Goal: Task Accomplishment & Management: Complete application form

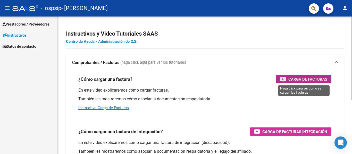
click at [305, 79] on span "Carga de Facturas" at bounding box center [307, 79] width 39 height 6
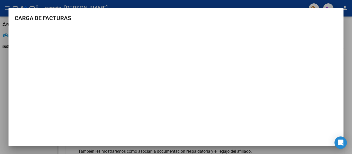
click at [347, 80] on div at bounding box center [176, 77] width 352 height 154
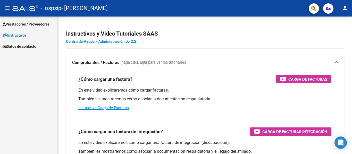
click at [347, 80] on div "Instructivos y Video Tutoriales SAAS Centro de Ayuda - Administración de O.S. C…" at bounding box center [205, 129] width 294 height 226
click at [21, 23] on span "Prestadores / Proveedores" at bounding box center [26, 24] width 47 height 6
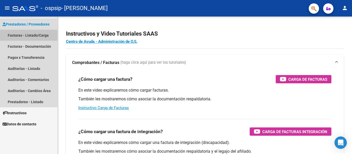
click at [25, 35] on link "Facturas - Listado/Carga" at bounding box center [28, 35] width 57 height 11
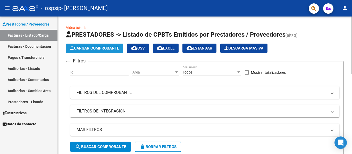
click at [88, 47] on span "Cargar Comprobante" at bounding box center [94, 48] width 49 height 5
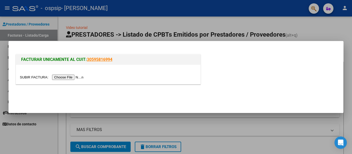
click at [75, 76] on input "file" at bounding box center [52, 76] width 65 height 5
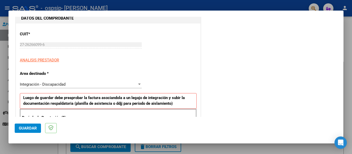
scroll to position [39, 0]
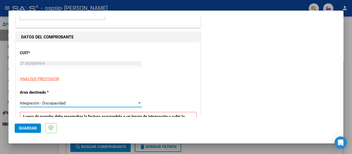
click at [138, 103] on div at bounding box center [139, 102] width 3 height 1
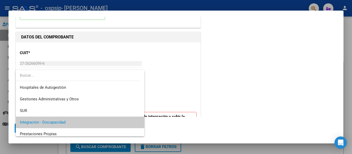
scroll to position [19, 0]
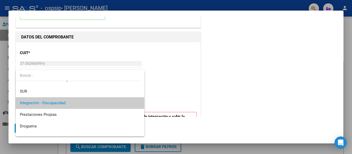
click at [137, 103] on mat-option "Integración - Discapacidad" at bounding box center [80, 103] width 129 height 12
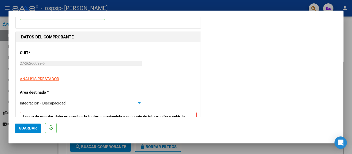
click at [138, 103] on div at bounding box center [139, 102] width 3 height 1
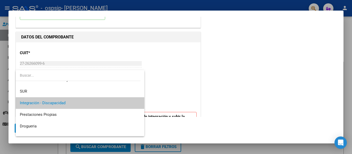
click at [137, 103] on mat-option "Integración - Discapacidad" at bounding box center [80, 103] width 129 height 12
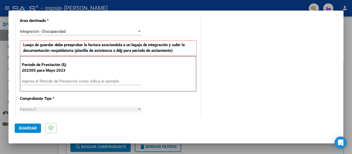
scroll to position [115, 0]
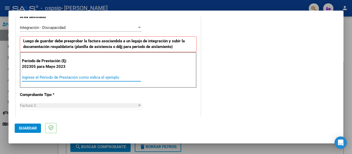
click at [97, 76] on input "Ingrese el Período de Prestación como indica el ejemplo" at bounding box center [81, 77] width 119 height 5
type input "202507"
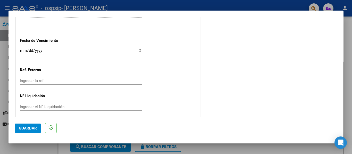
scroll to position [344, 0]
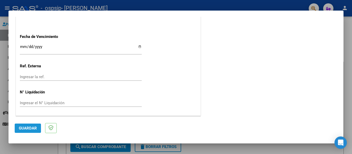
click at [28, 126] on span "Guardar" at bounding box center [28, 128] width 18 height 5
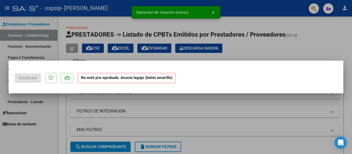
scroll to position [0, 0]
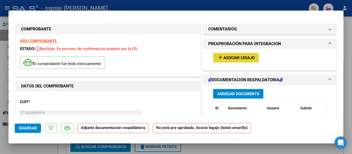
click at [229, 57] on span "Asociar Legajo" at bounding box center [238, 57] width 31 height 5
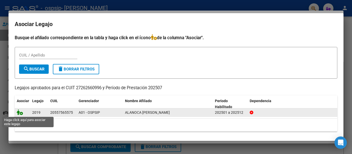
click at [20, 113] on icon at bounding box center [20, 112] width 6 height 6
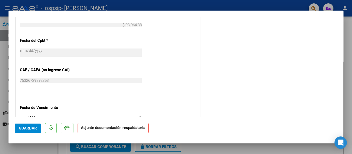
scroll to position [308, 0]
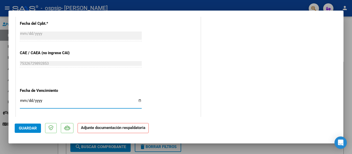
click at [138, 100] on input "Ingresar la fecha" at bounding box center [81, 102] width 122 height 8
click at [138, 101] on input "Ingresar la fecha" at bounding box center [81, 102] width 122 height 8
type input "[DATE]"
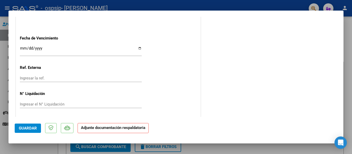
scroll to position [361, 0]
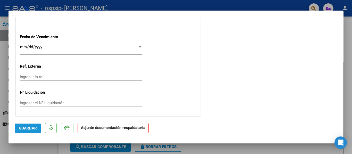
click at [28, 125] on button "Guardar" at bounding box center [28, 127] width 26 height 9
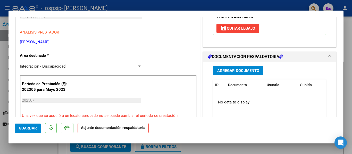
scroll to position [97, 0]
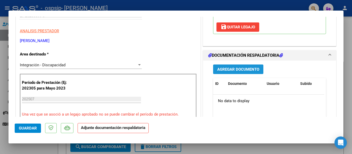
click at [250, 65] on button "Agregar Documento" at bounding box center [238, 69] width 50 height 10
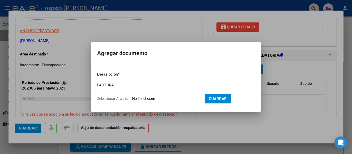
type input "FACTURA"
click at [163, 98] on input "Seleccionar Archivo" at bounding box center [166, 98] width 68 height 5
type input "C:\fakepath\27262660996_011_00004_00000403.pdf"
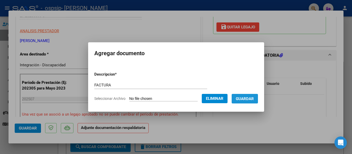
click at [254, 97] on span "Guardar" at bounding box center [245, 98] width 18 height 5
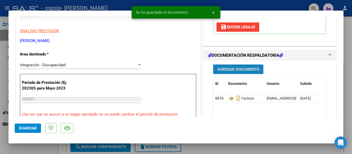
click at [232, 69] on span "Agregar Documento" at bounding box center [238, 69] width 42 height 5
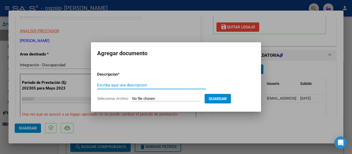
click at [142, 85] on input "Escriba aquí una descripcion" at bounding box center [151, 85] width 109 height 5
type input "PLANILLA ASISTENCIA"
click at [125, 97] on span "Seleccionar Archivo" at bounding box center [112, 98] width 31 height 4
click at [132, 97] on input "Seleccionar Archivo" at bounding box center [166, 98] width 68 height 5
type input "C:\fakepath\[PERSON_NAME] pl julio.pdf"
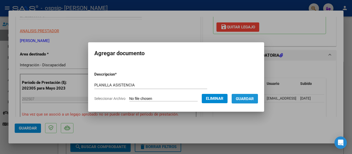
click at [247, 98] on span "Guardar" at bounding box center [245, 98] width 18 height 5
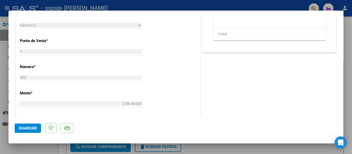
scroll to position [215, 0]
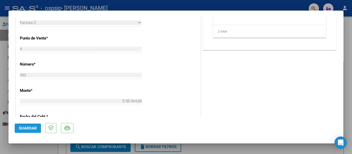
click at [26, 129] on span "Guardar" at bounding box center [28, 128] width 18 height 5
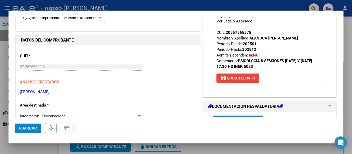
scroll to position [0, 0]
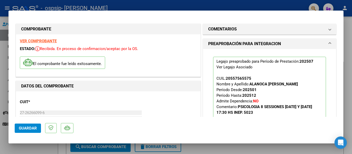
click at [346, 97] on div at bounding box center [176, 77] width 352 height 154
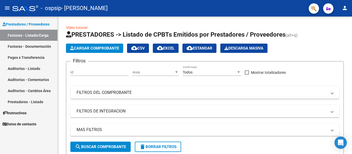
click at [29, 46] on link "Facturas - Documentación" at bounding box center [28, 46] width 57 height 11
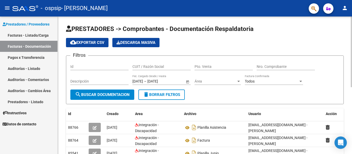
drag, startPoint x: 349, startPoint y: 57, endPoint x: 349, endPoint y: 73, distance: 16.0
click at [349, 73] on div "PRESTADORES -> Comprobantes - Documentación Respaldatoria cloud_download Export…" at bounding box center [205, 148] width 294 height 265
click at [352, 80] on div at bounding box center [351, 51] width 1 height 71
